Goal: Task Accomplishment & Management: Manage account settings

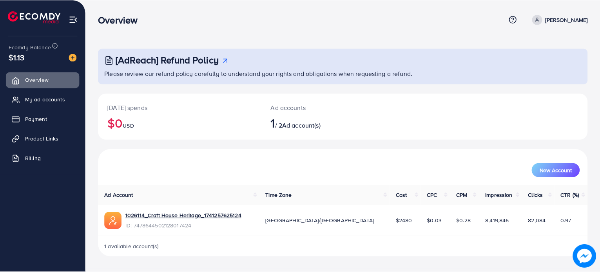
scroll to position [30, 0]
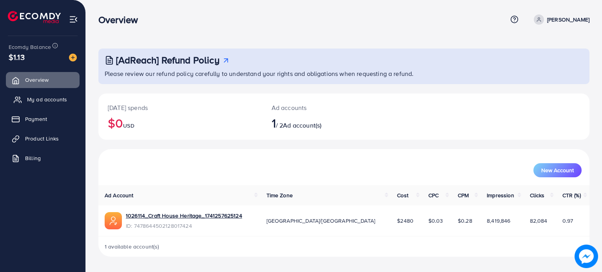
click at [34, 101] on span "My ad accounts" at bounding box center [47, 100] width 40 height 8
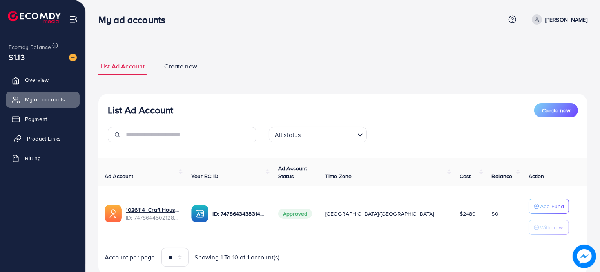
click at [43, 137] on span "Product Links" at bounding box center [44, 139] width 34 height 8
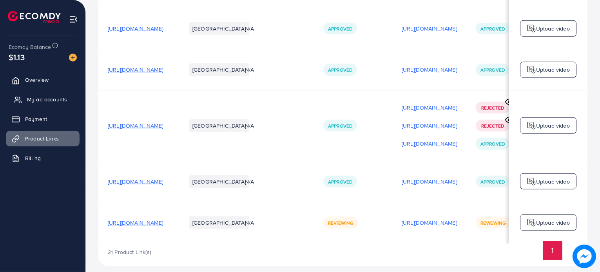
click at [53, 98] on span "My ad accounts" at bounding box center [47, 100] width 40 height 8
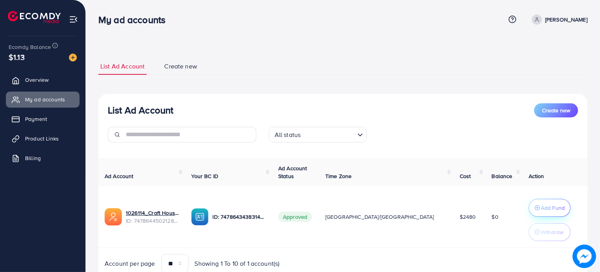
click at [541, 209] on p "Add Fund" at bounding box center [553, 207] width 24 height 9
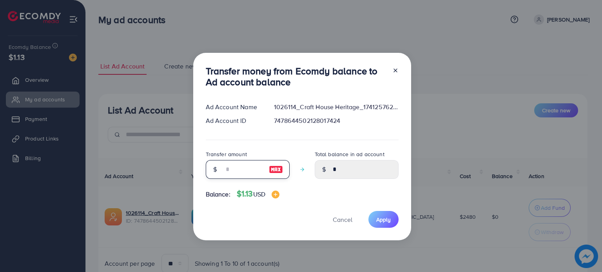
click at [246, 169] on input "number" at bounding box center [243, 169] width 39 height 19
type input "*"
type input "****"
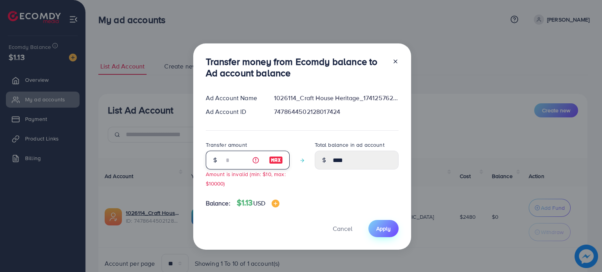
type input "*"
click at [376, 226] on span "Apply" at bounding box center [383, 229] width 14 height 8
click at [394, 62] on icon at bounding box center [395, 61] width 6 height 6
type input "*"
